Goal: Task Accomplishment & Management: Manage account settings

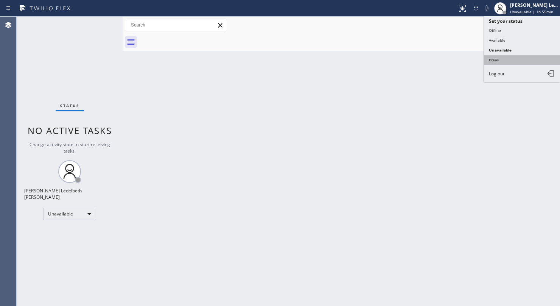
click at [513, 58] on button "Break" at bounding box center [522, 60] width 76 height 10
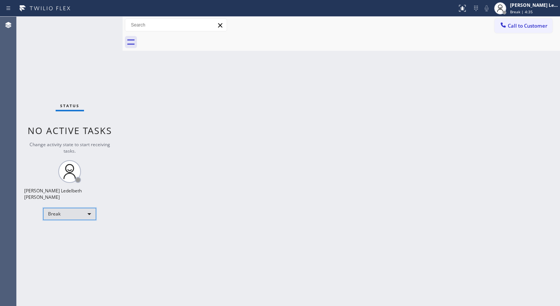
click at [89, 213] on div "Break" at bounding box center [69, 214] width 53 height 12
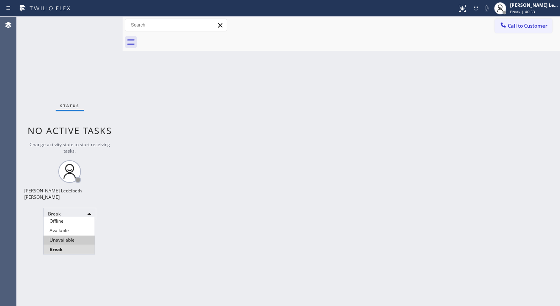
click at [73, 240] on li "Unavailable" at bounding box center [69, 239] width 51 height 9
